Goal: Find specific page/section: Find specific page/section

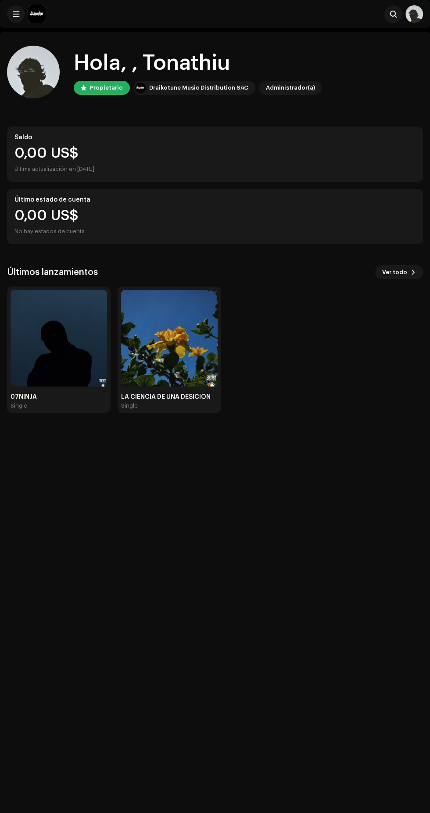
click at [43, 340] on img at bounding box center [59, 338] width 97 height 97
